Goal: Obtain resource: Download file/media

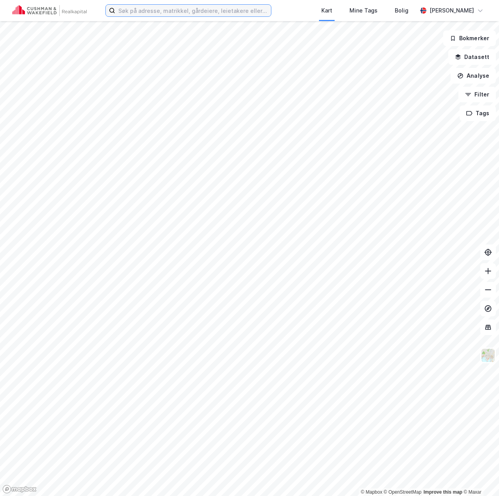
click at [141, 12] on input at bounding box center [193, 11] width 156 height 12
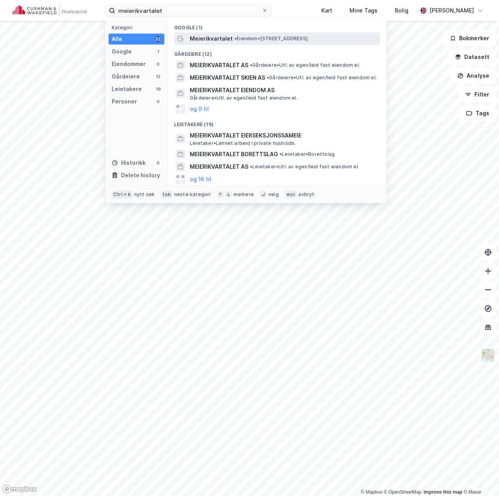
click at [262, 36] on span "• Eiendom • [STREET_ADDRESS]" at bounding box center [270, 39] width 73 height 6
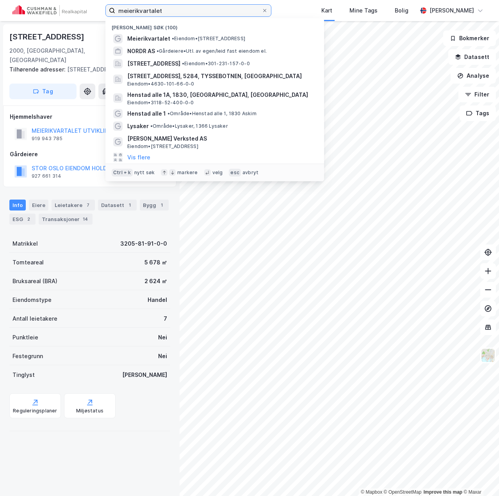
drag, startPoint x: 175, startPoint y: 11, endPoint x: 29, endPoint y: 12, distance: 146.5
click at [29, 12] on div "meierikvartalet Nylige søk (100) [GEOGRAPHIC_DATA] • Eiendom • [STREET_ADDRESS]…" at bounding box center [249, 10] width 499 height 21
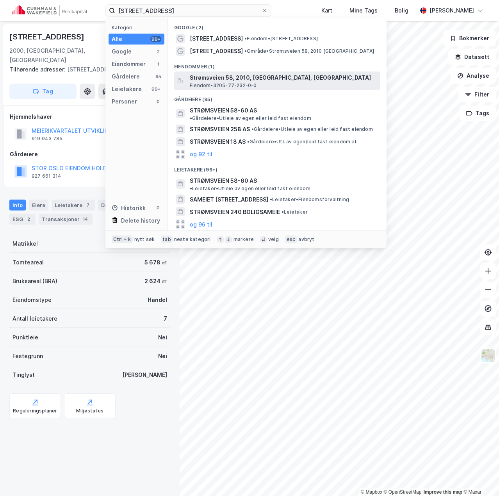
click at [268, 82] on span "Strømsveien 58, 2010, [GEOGRAPHIC_DATA], [GEOGRAPHIC_DATA]" at bounding box center [283, 77] width 187 height 9
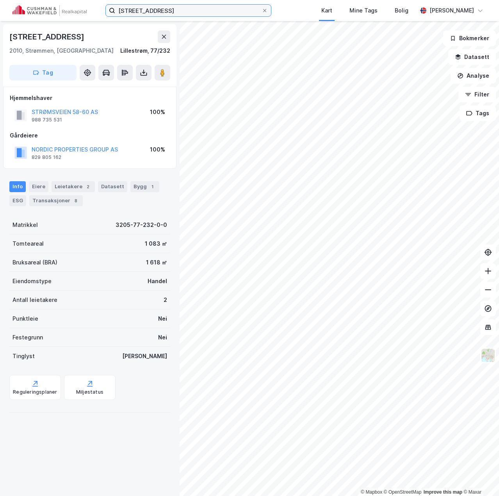
click at [187, 14] on input "[STREET_ADDRESS]" at bounding box center [188, 11] width 146 height 12
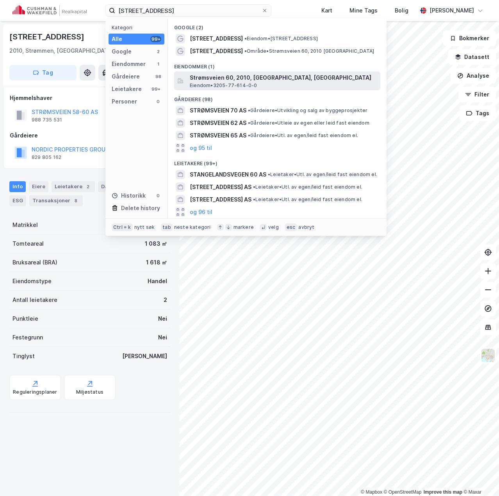
click at [219, 82] on span "Eiendom • 3205-77-614-0-0" at bounding box center [224, 85] width 68 height 6
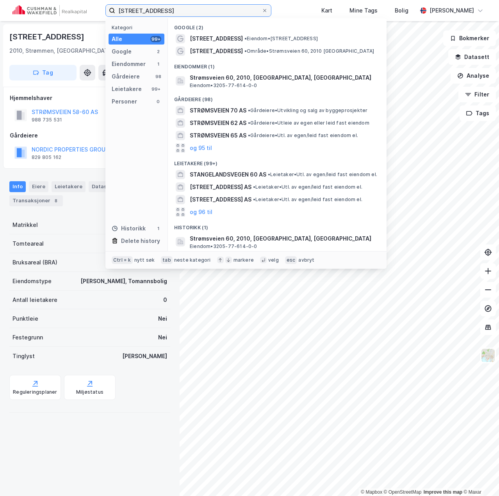
click at [163, 10] on input "[STREET_ADDRESS]" at bounding box center [188, 11] width 146 height 12
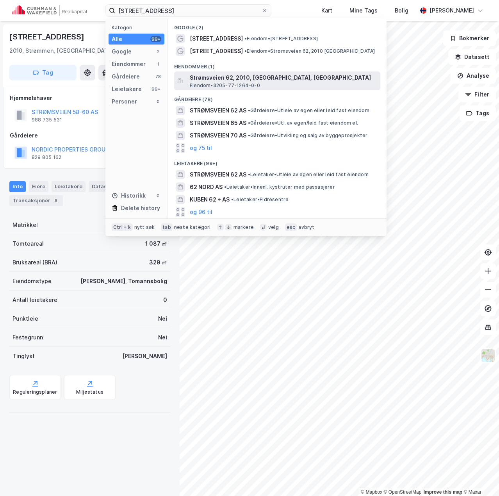
click at [228, 77] on span "Strømsveien 62, 2010, [GEOGRAPHIC_DATA], [GEOGRAPHIC_DATA]" at bounding box center [283, 77] width 187 height 9
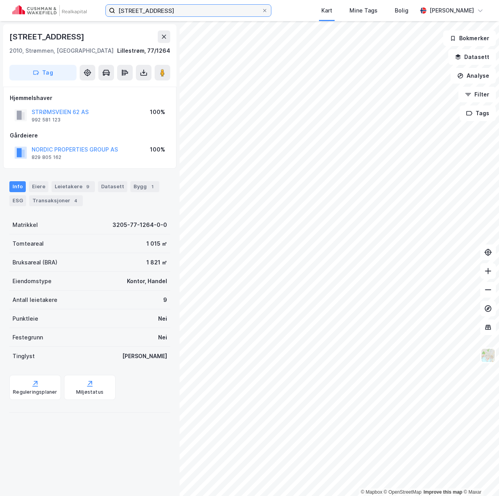
click at [165, 14] on input "[STREET_ADDRESS]" at bounding box center [188, 11] width 146 height 12
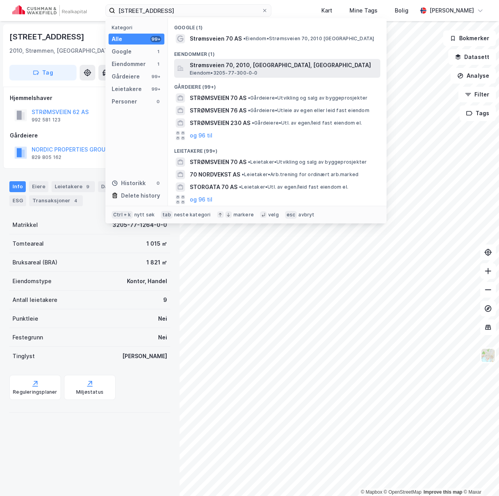
click at [239, 67] on span "Strømsveien 70, 2010, [GEOGRAPHIC_DATA], [GEOGRAPHIC_DATA]" at bounding box center [283, 65] width 187 height 9
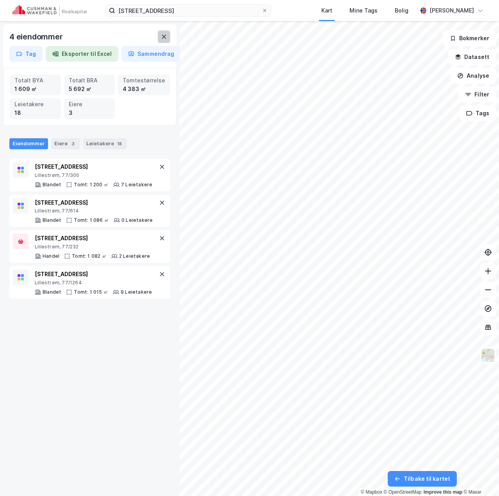
click at [162, 39] on icon at bounding box center [164, 37] width 4 height 4
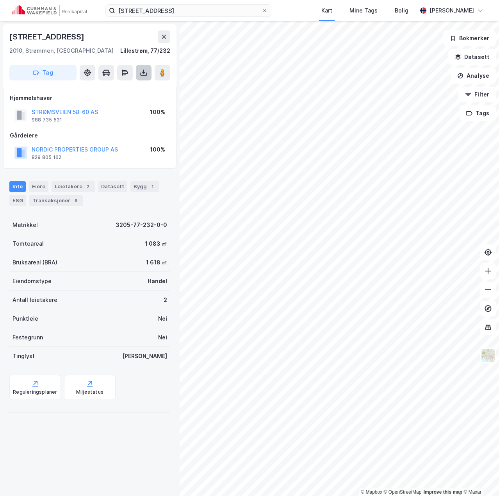
click at [141, 73] on icon at bounding box center [144, 73] width 8 height 8
click at [111, 89] on div "Last ned grunnbok" at bounding box center [104, 88] width 45 height 6
click at [142, 72] on icon at bounding box center [144, 73] width 8 height 8
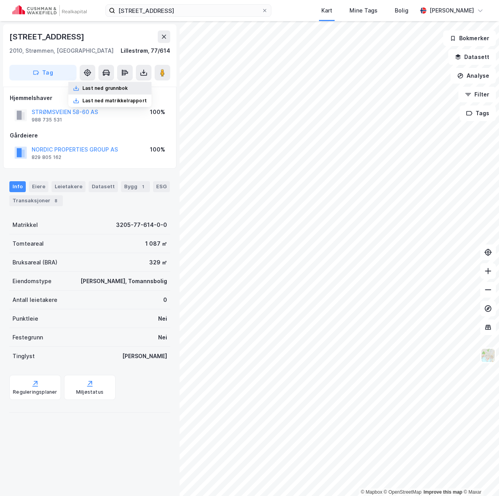
click at [113, 91] on div "Last ned grunnbok" at bounding box center [109, 88] width 83 height 12
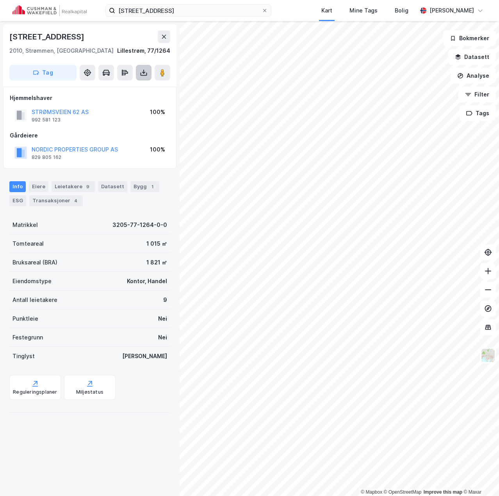
click at [146, 71] on icon at bounding box center [144, 73] width 8 height 8
click at [128, 89] on div "Last ned grunnbok" at bounding box center [104, 88] width 45 height 6
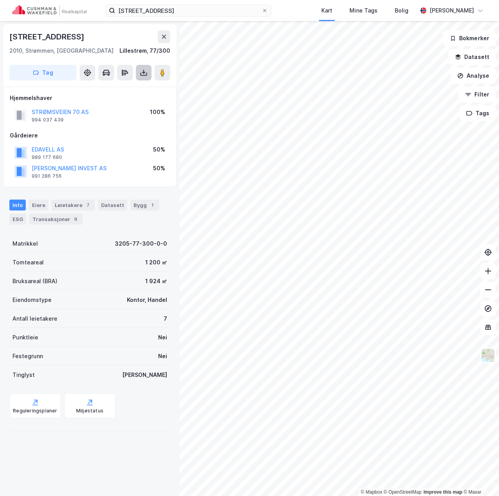
click at [141, 75] on icon at bounding box center [144, 74] width 7 height 3
click at [104, 90] on div "Last ned grunnbok" at bounding box center [104, 88] width 45 height 6
click at [168, 78] on button at bounding box center [163, 73] width 16 height 16
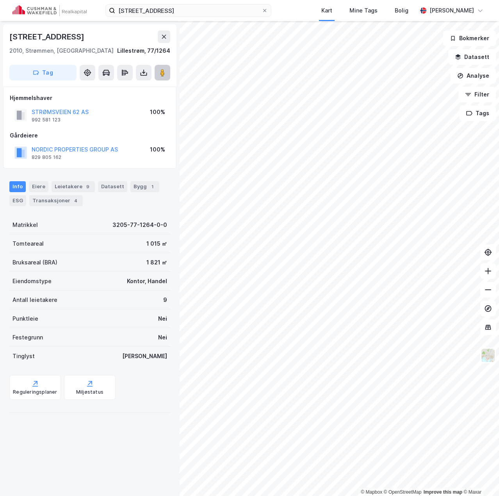
click at [165, 73] on icon at bounding box center [163, 73] width 8 height 8
click at [155, 72] on button at bounding box center [163, 73] width 16 height 16
click at [161, 74] on image at bounding box center [162, 73] width 5 height 8
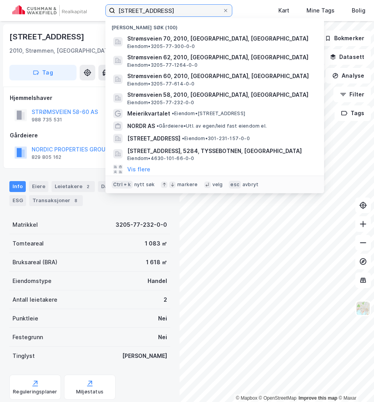
drag, startPoint x: 168, startPoint y: 9, endPoint x: 74, endPoint y: 9, distance: 94.5
click at [77, 11] on div "strømsveien 70 Nylige søk (100) Strømsveien 70, 2010, STRØMMEN, [GEOGRAPHIC_DAT…" at bounding box center [187, 10] width 374 height 21
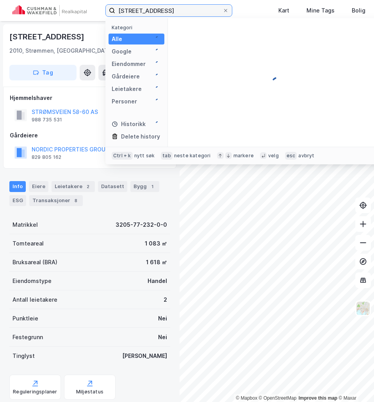
type input "[STREET_ADDRESS]"
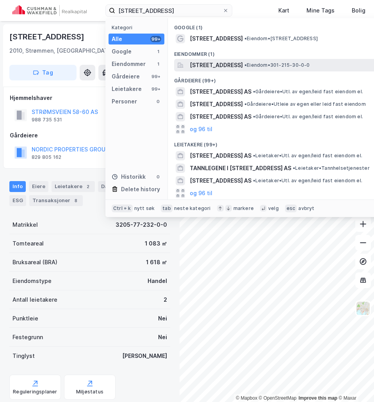
click at [221, 68] on span "[STREET_ADDRESS]" at bounding box center [216, 65] width 53 height 9
